Goal: Find specific page/section: Find specific page/section

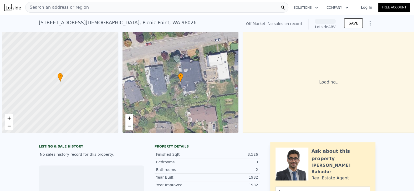
scroll to position [0, 2]
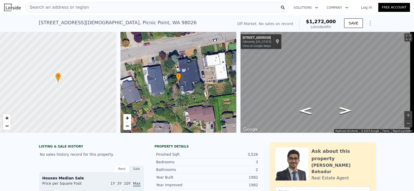
click at [100, 12] on div "Search an address or region" at bounding box center [156, 7] width 263 height 11
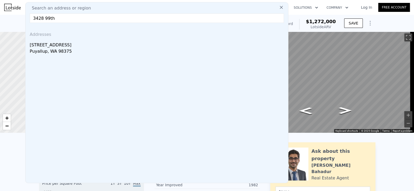
type input "3428 99th"
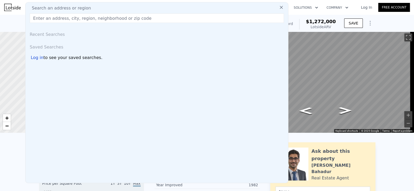
paste input "[STREET_ADDRESS]"
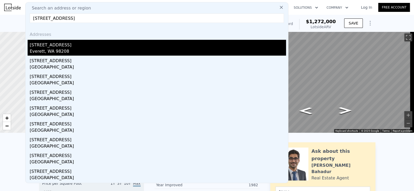
type input "[STREET_ADDRESS]"
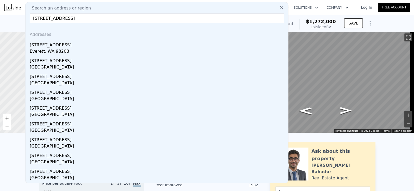
click at [93, 49] on div "Everett, WA 98208" at bounding box center [158, 51] width 256 height 7
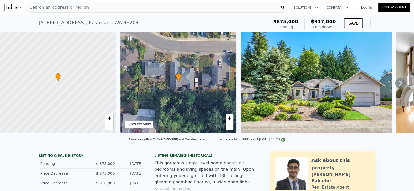
click at [93, 7] on div "Search an address or region" at bounding box center [156, 7] width 263 height 11
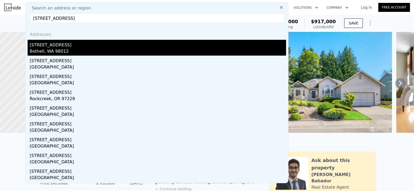
type input "[STREET_ADDRESS]"
click at [82, 48] on div "Bothell, WA 98012" at bounding box center [158, 51] width 256 height 7
